Goal: Task Accomplishment & Management: Use online tool/utility

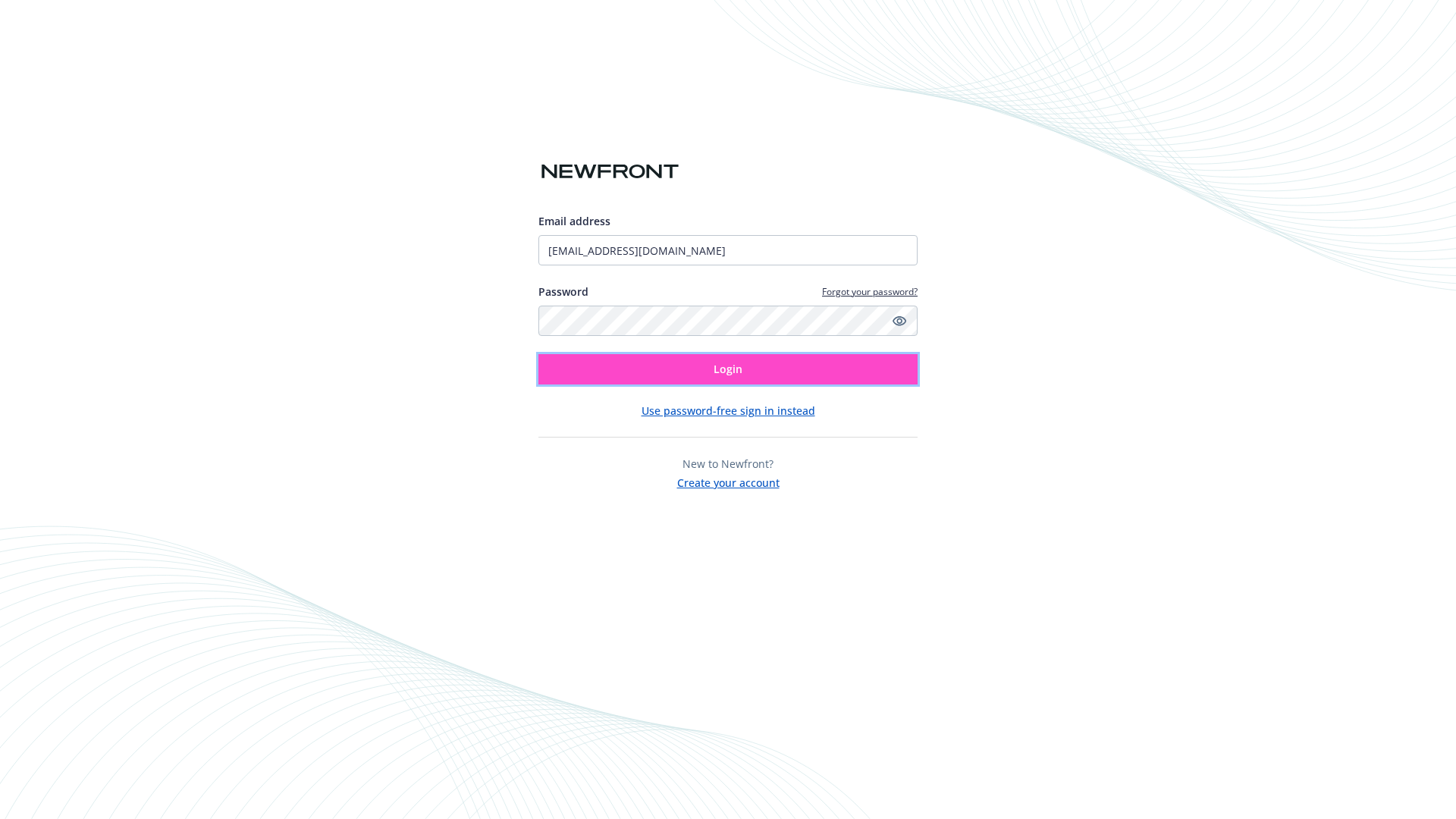
click at [728, 369] on span "Login" at bounding box center [728, 369] width 29 height 14
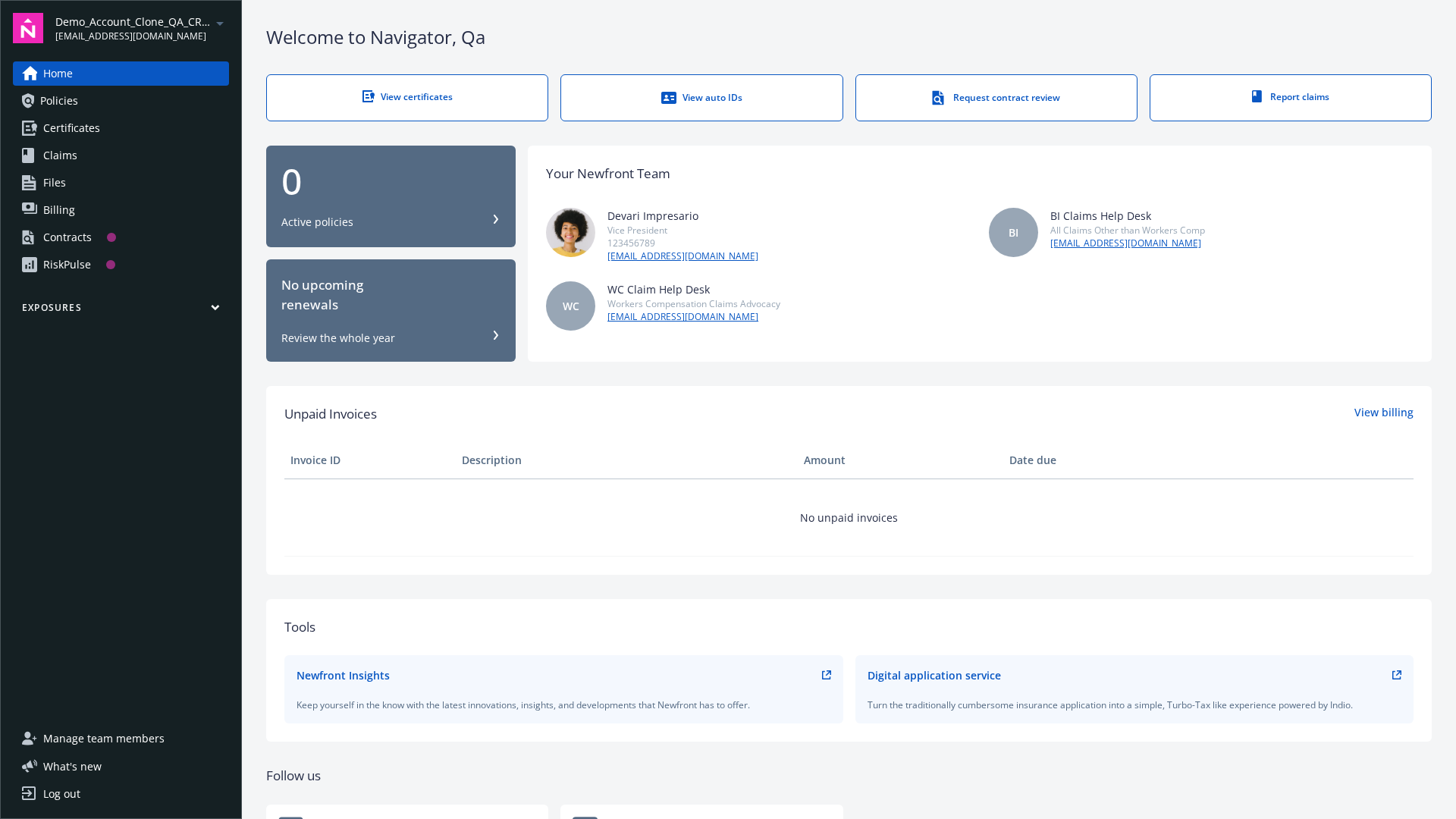
click at [142, 28] on span "Demo_Account_Clone_QA_CR_Tests_Prospect" at bounding box center [133, 22] width 155 height 16
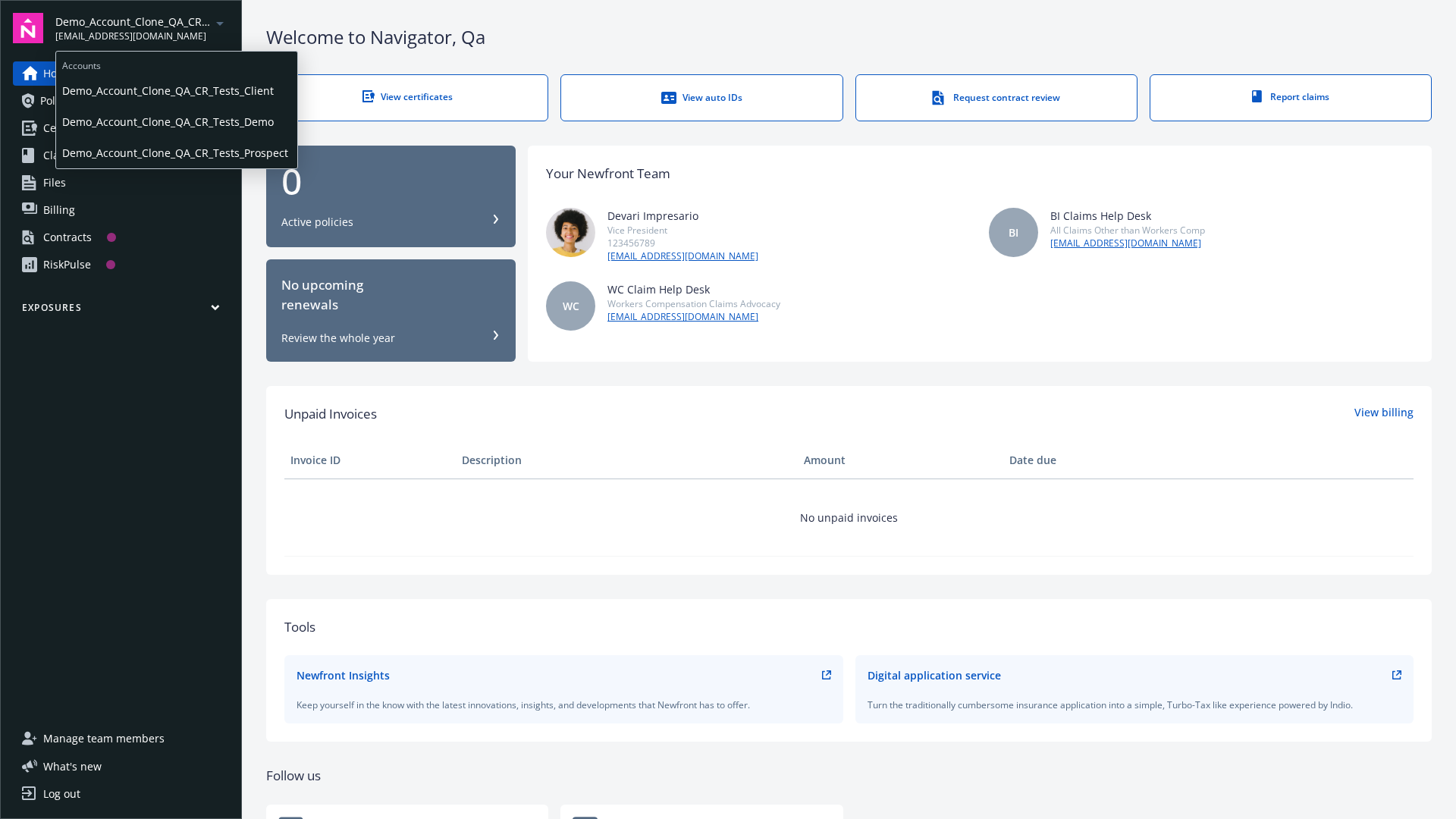
click at [175, 90] on span "Demo_Account_Clone_QA_CR_Tests_Client" at bounding box center [177, 90] width 229 height 31
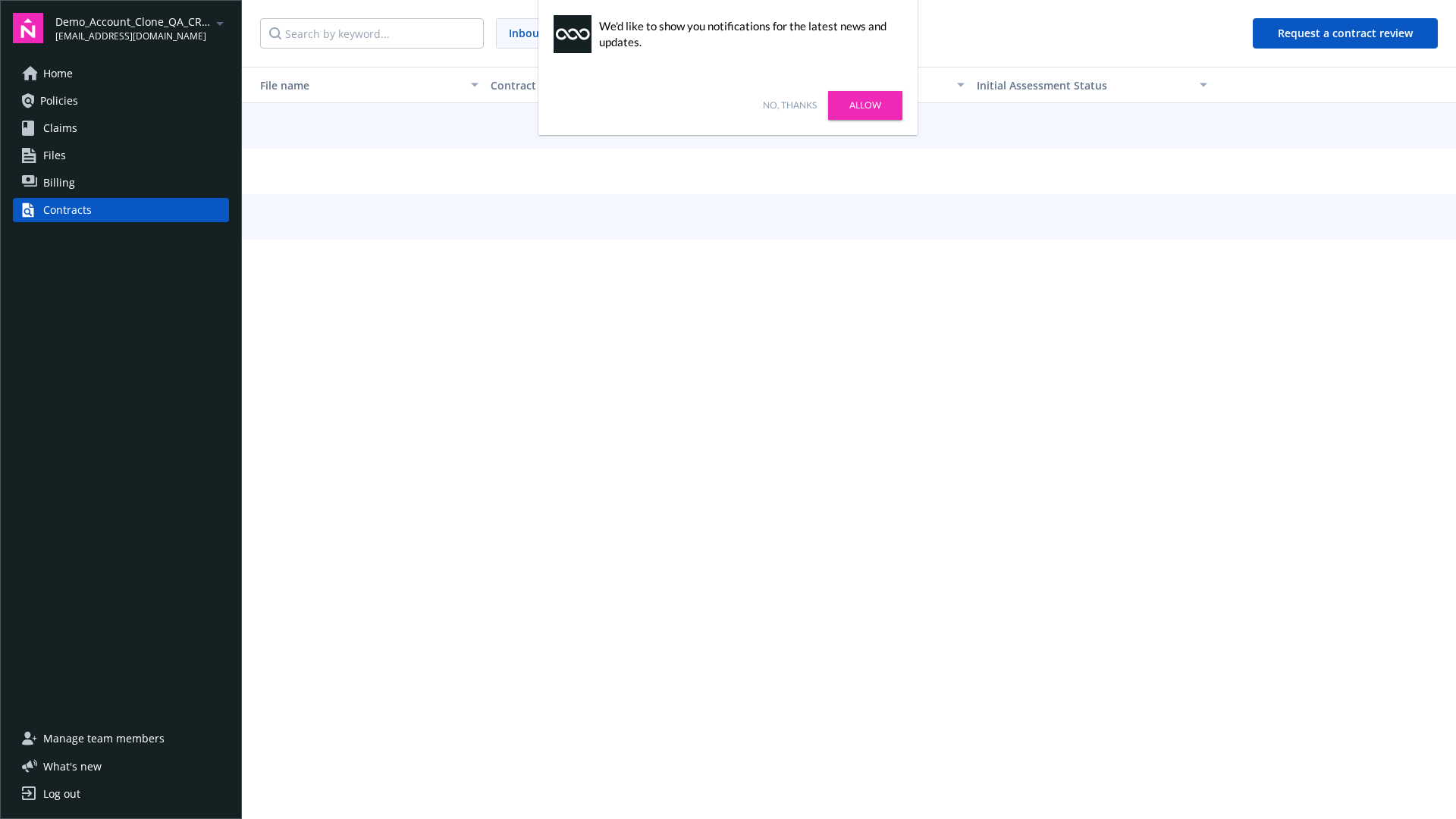
click at [789, 106] on link "No, thanks" at bounding box center [790, 105] width 54 height 14
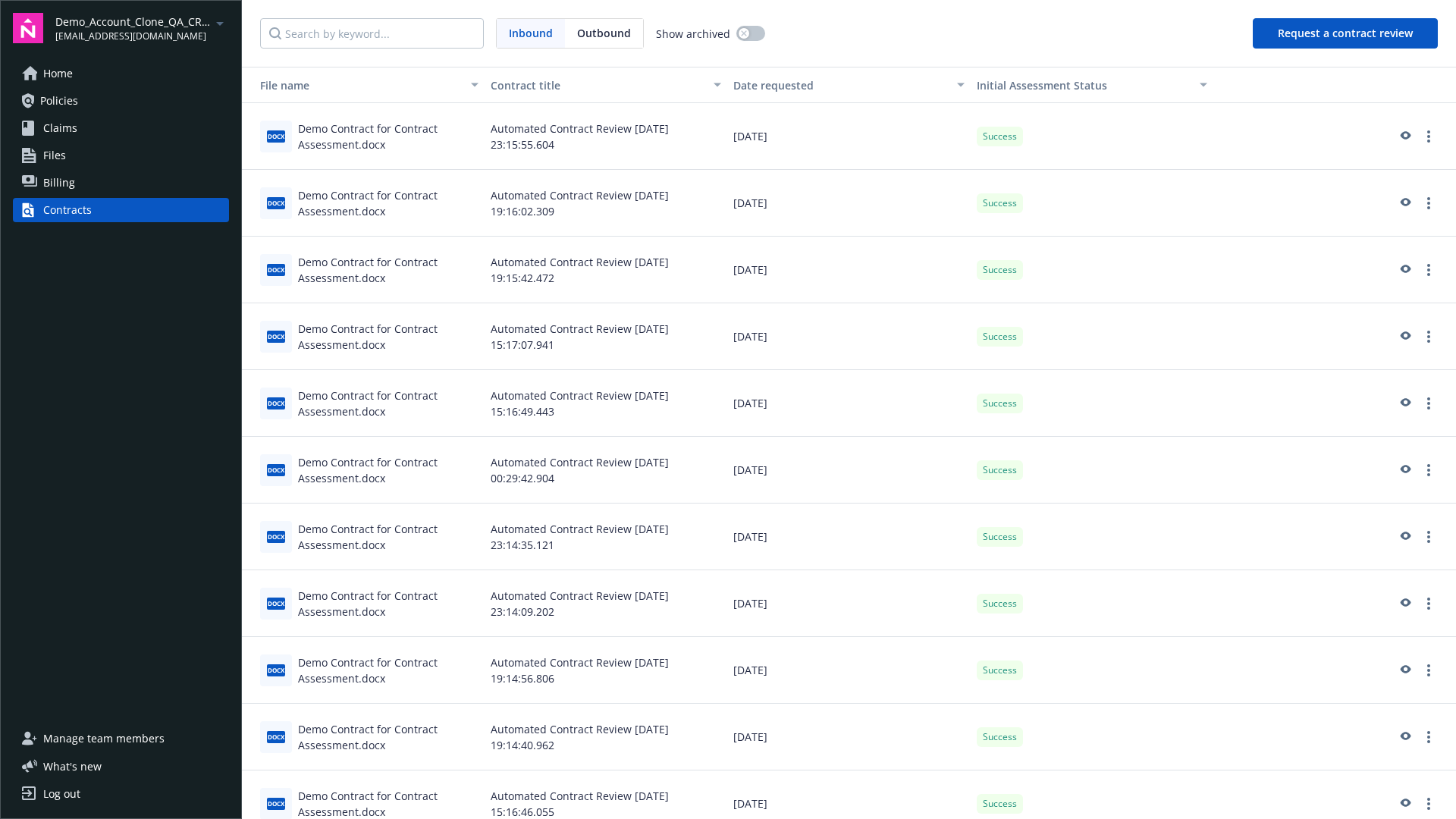
click at [1346, 33] on button "Request a contract review" at bounding box center [1345, 33] width 185 height 31
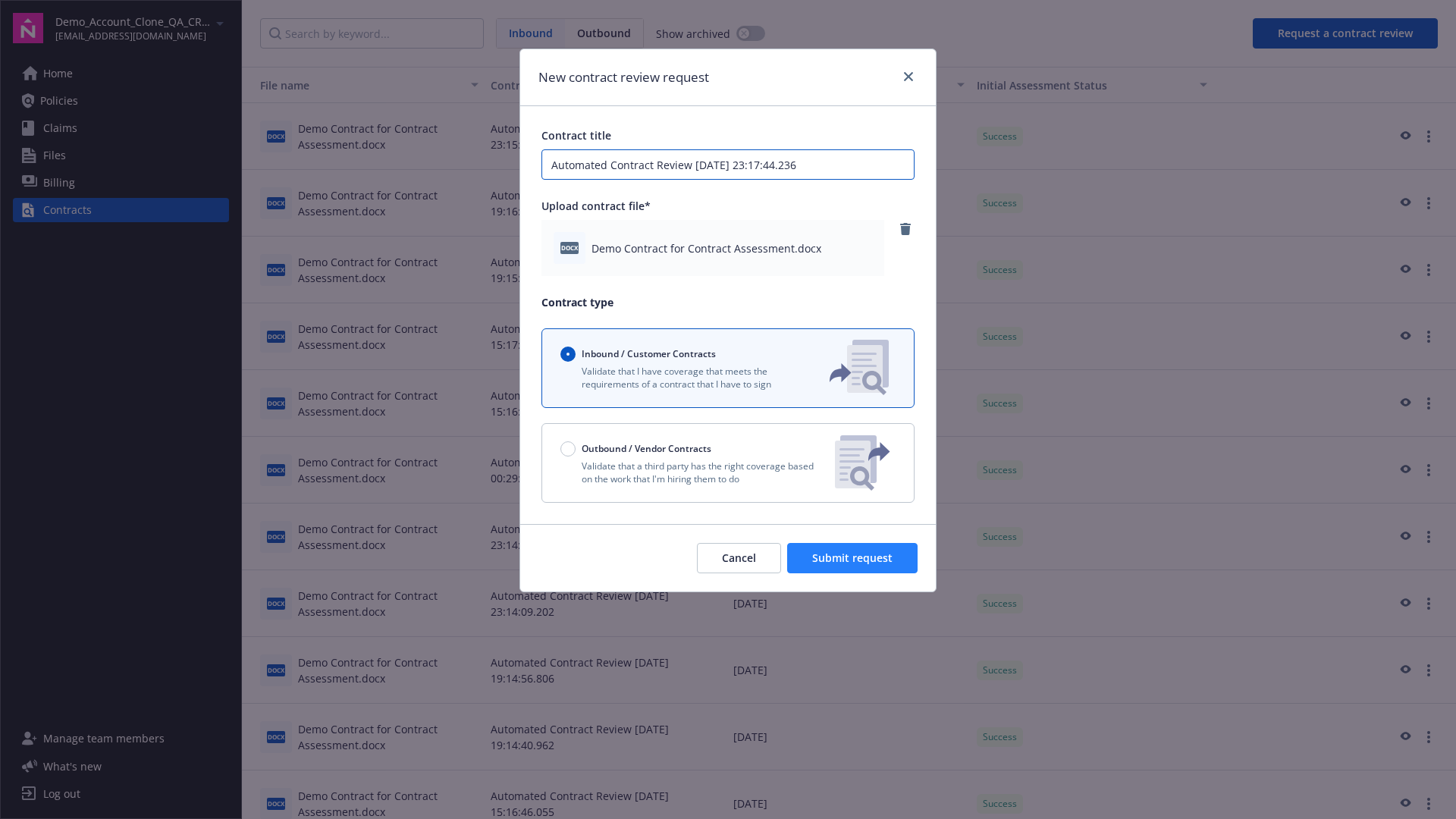
type input "Automated Contract Review [DATE] 23:17:44.236"
click at [853, 558] on span "Submit request" at bounding box center [852, 558] width 80 height 14
